Goal: Transaction & Acquisition: Purchase product/service

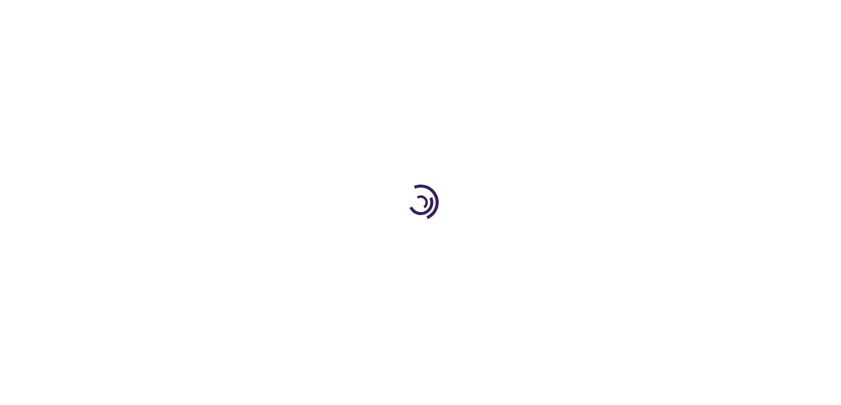
scroll to position [139, 0]
type input "0"
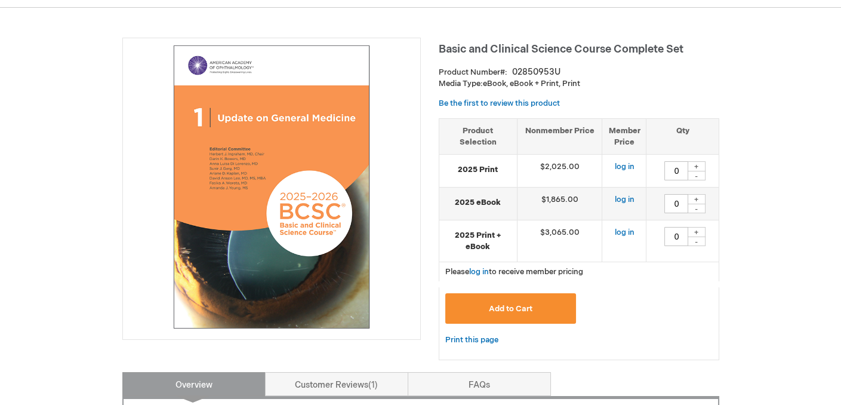
drag, startPoint x: 680, startPoint y: 170, endPoint x: 671, endPoint y: 170, distance: 9.0
click at [671, 170] on input "0" at bounding box center [676, 170] width 24 height 19
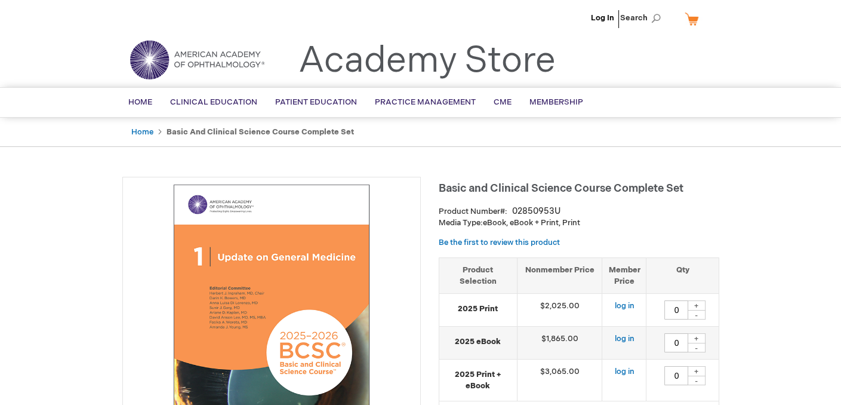
scroll to position [696, 0]
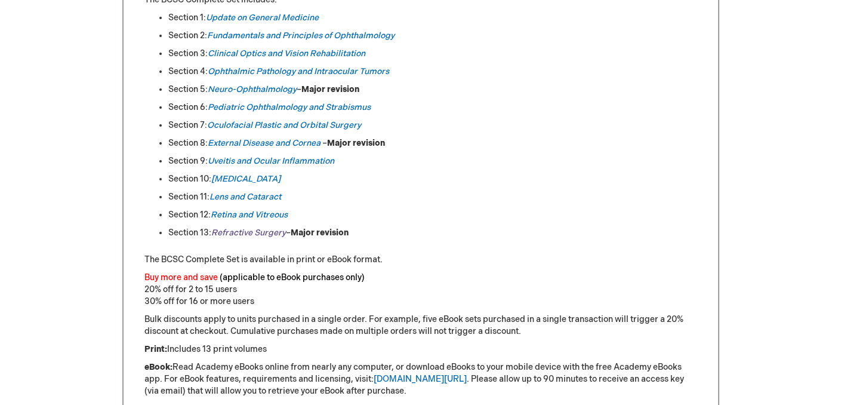
click at [263, 229] on em "Refractive Surgery" at bounding box center [248, 232] width 75 height 10
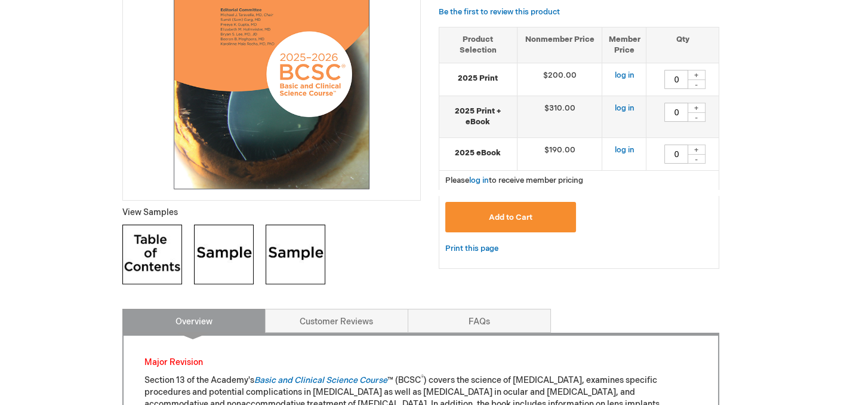
scroll to position [418, 0]
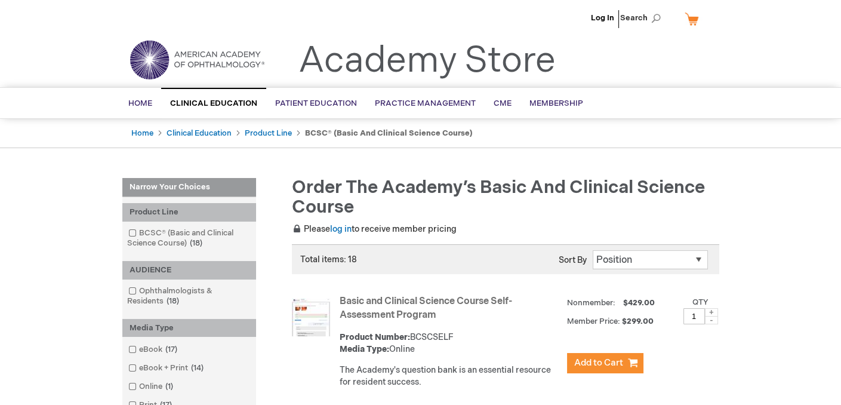
scroll to position [139, 0]
